Goal: Navigation & Orientation: Find specific page/section

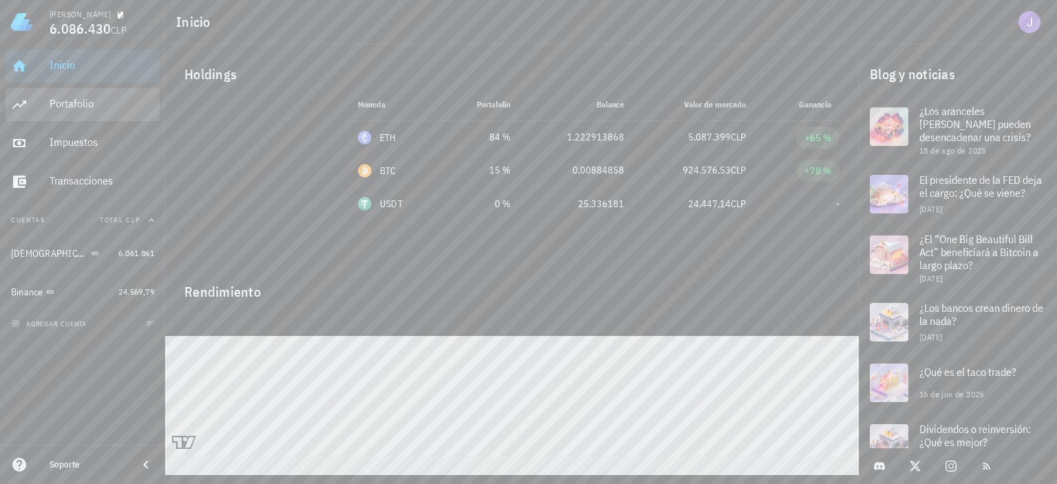
click at [99, 104] on div "Portafolio" at bounding box center [102, 103] width 105 height 13
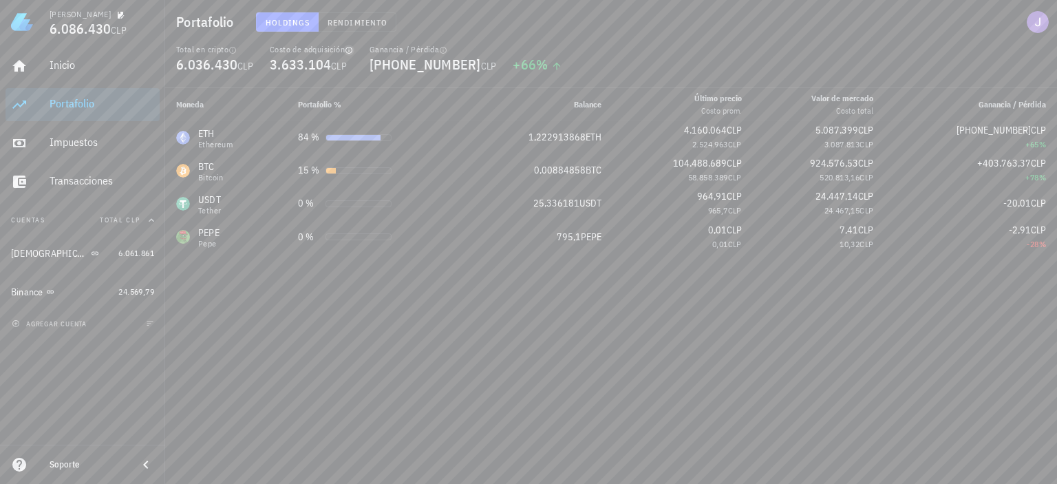
click at [350, 52] on icon "button" at bounding box center [349, 50] width 8 height 8
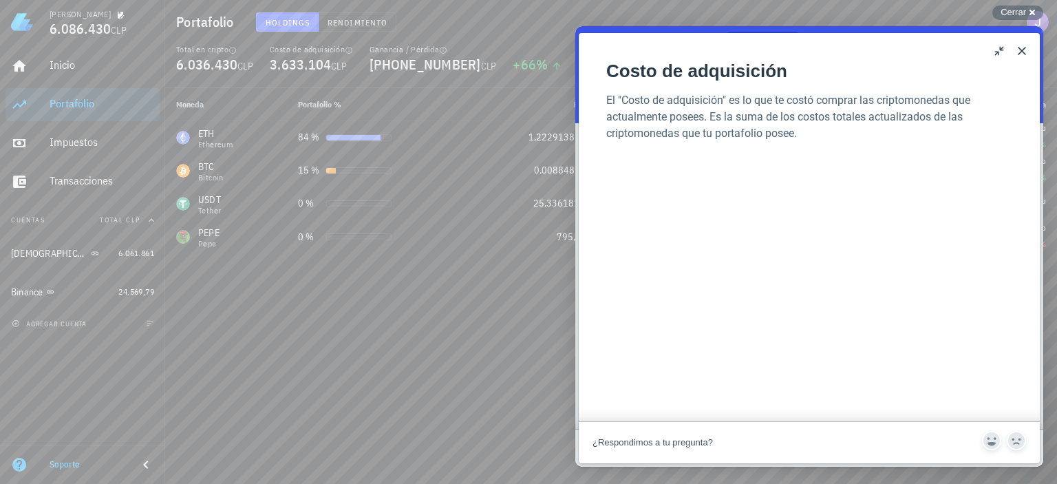
click at [1026, 53] on button "Close" at bounding box center [1022, 51] width 22 height 22
